Goal: Navigation & Orientation: Find specific page/section

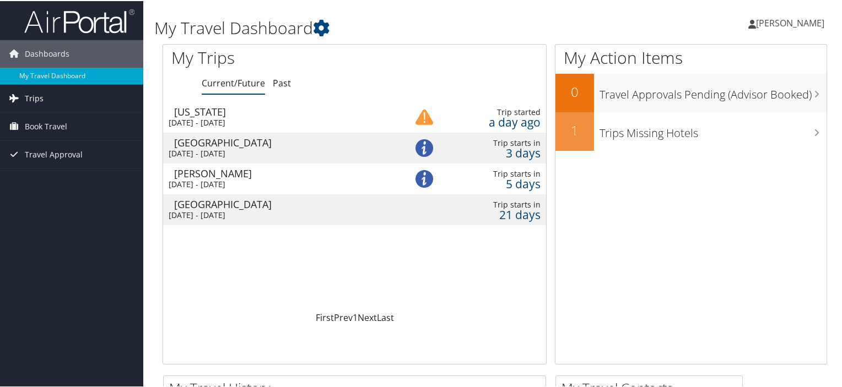
click at [64, 96] on link "Trips" at bounding box center [71, 98] width 143 height 28
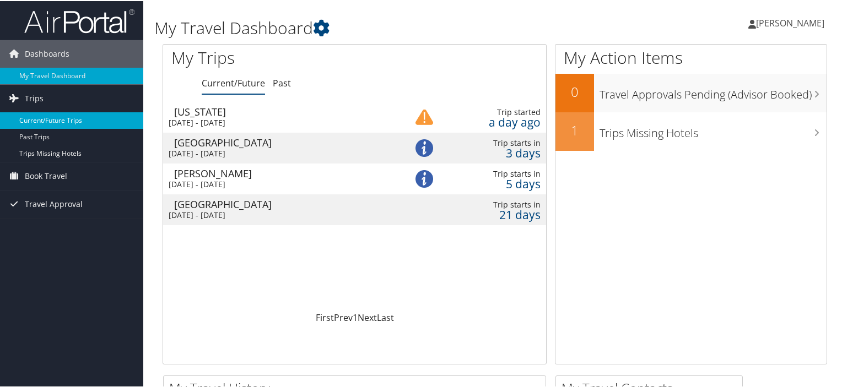
click at [80, 119] on link "Current/Future Trips" at bounding box center [71, 119] width 143 height 17
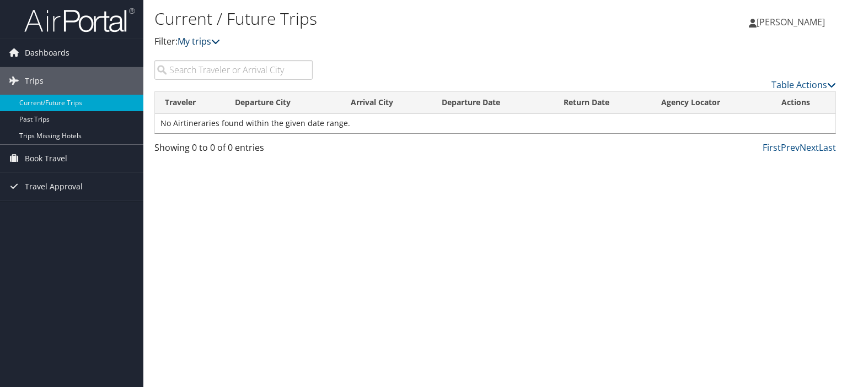
click at [210, 42] on link "My trips" at bounding box center [198, 41] width 42 height 12
click at [217, 40] on icon at bounding box center [215, 41] width 9 height 9
click at [57, 154] on span "Book Travel" at bounding box center [46, 159] width 42 height 28
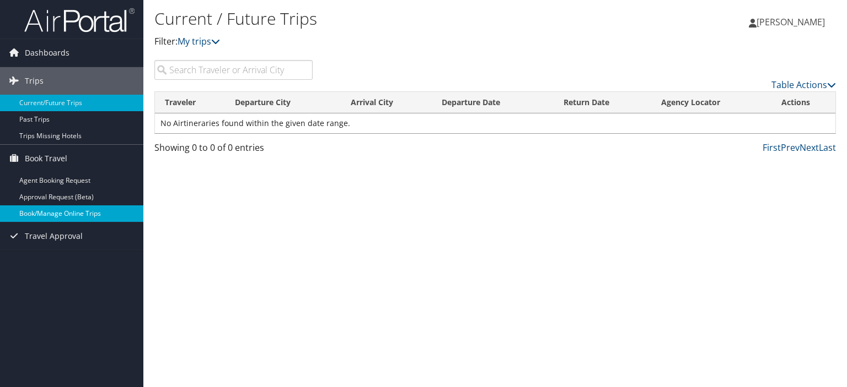
click at [93, 217] on link "Book/Manage Online Trips" at bounding box center [71, 214] width 143 height 17
